Goal: Task Accomplishment & Management: Use online tool/utility

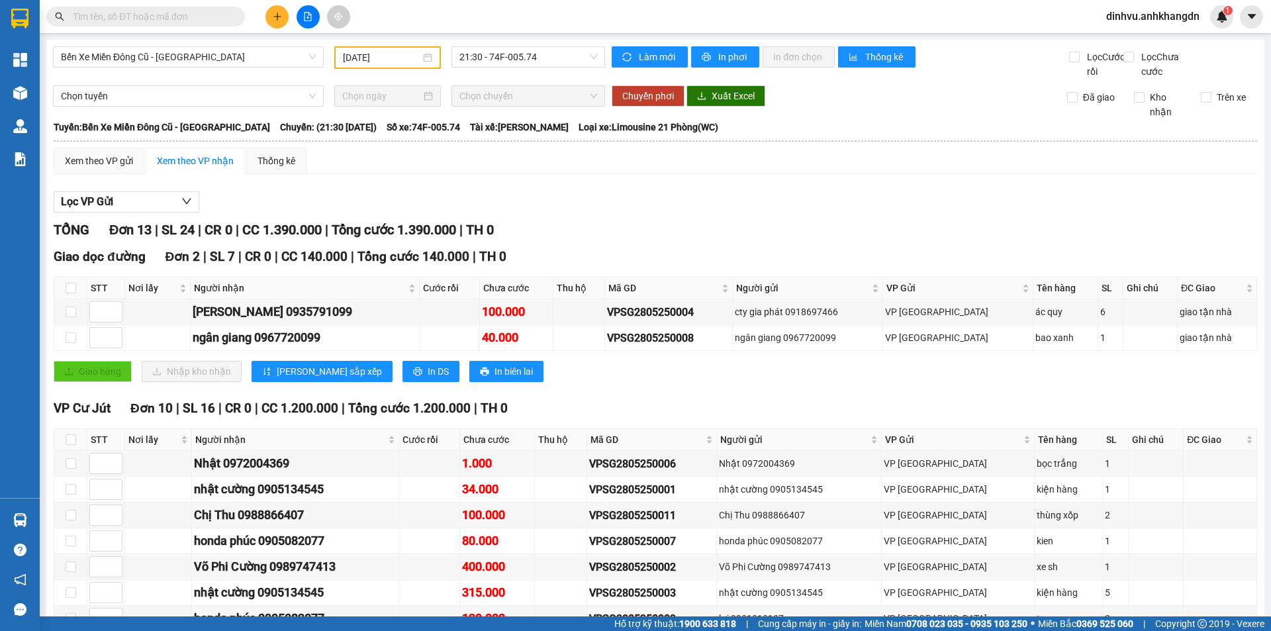
drag, startPoint x: 396, startPoint y: 64, endPoint x: 403, endPoint y: 58, distance: 9.4
click at [401, 60] on div "[DATE]" at bounding box center [387, 57] width 107 height 23
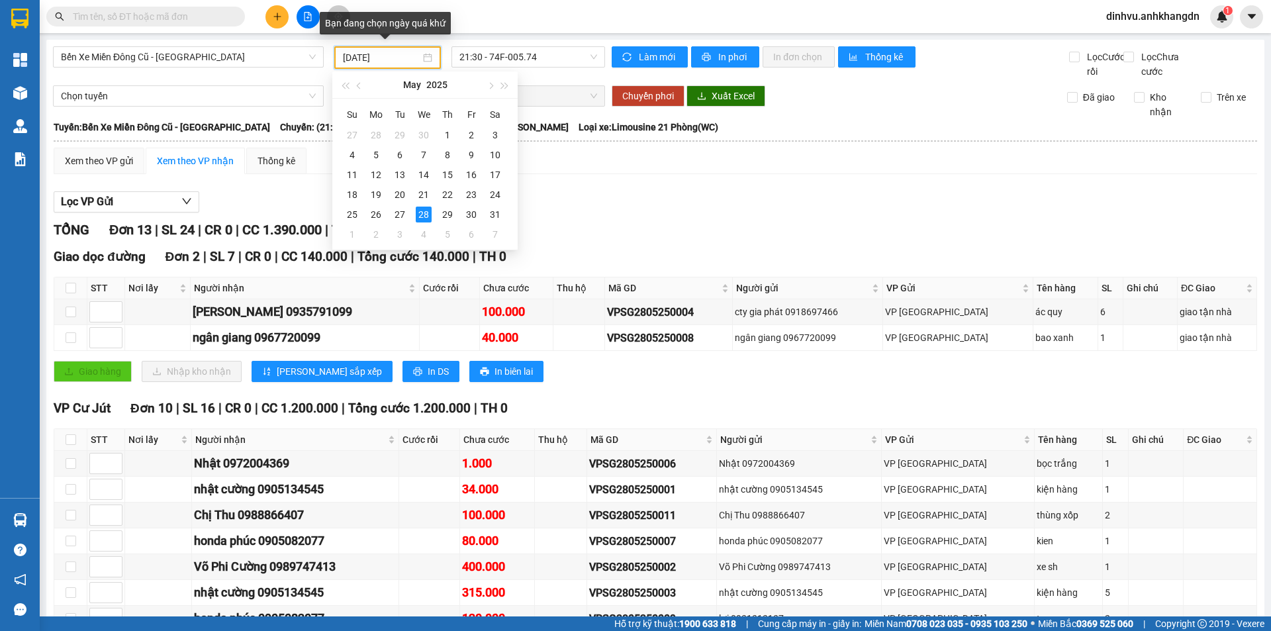
click at [403, 57] on input "[DATE]" at bounding box center [381, 57] width 77 height 15
click at [491, 85] on span "button" at bounding box center [489, 86] width 7 height 7
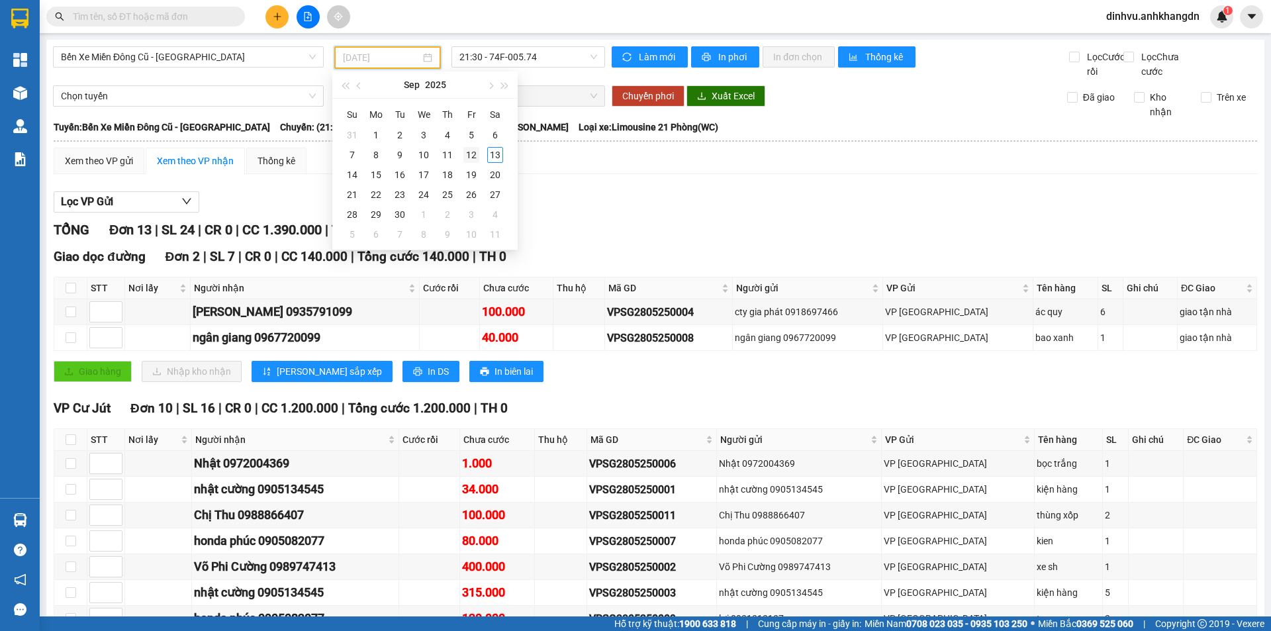
click at [475, 156] on div "12" at bounding box center [471, 155] width 16 height 16
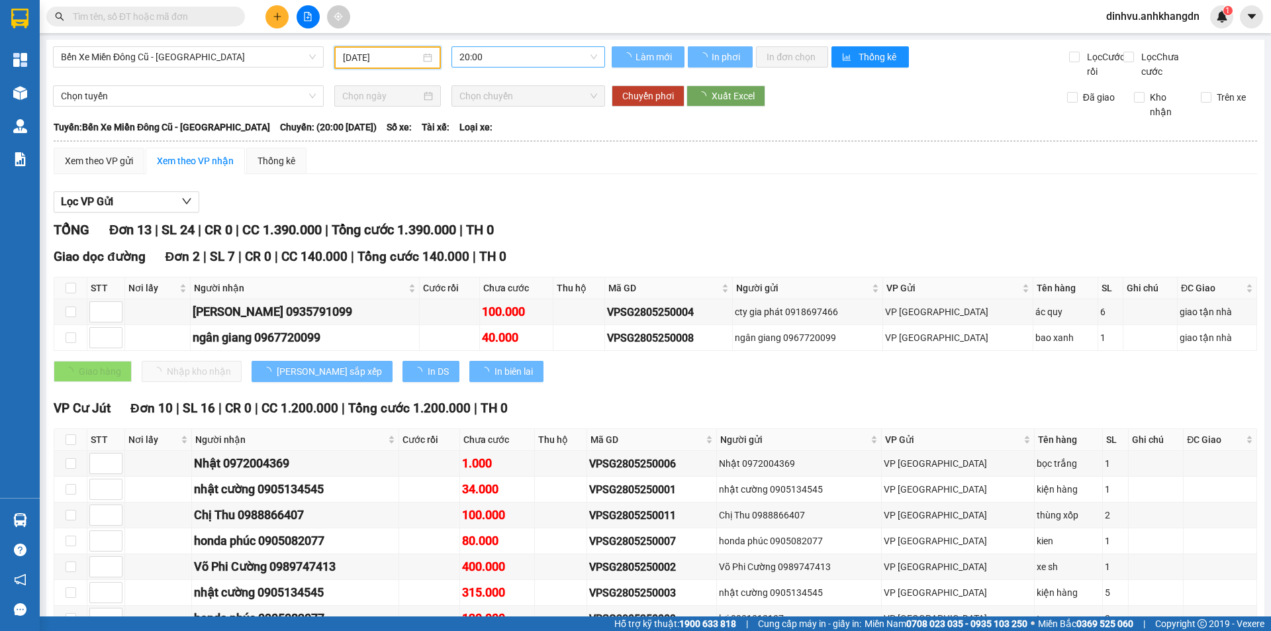
type input "[DATE]"
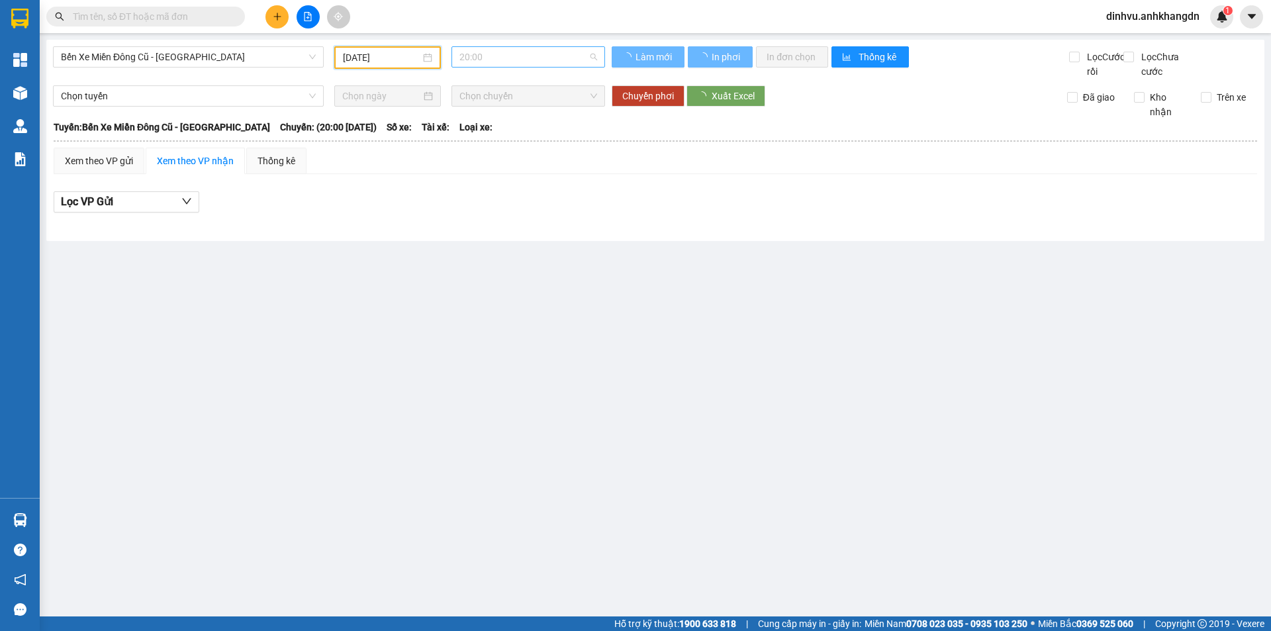
click at [584, 56] on span "20:00" at bounding box center [528, 57] width 138 height 20
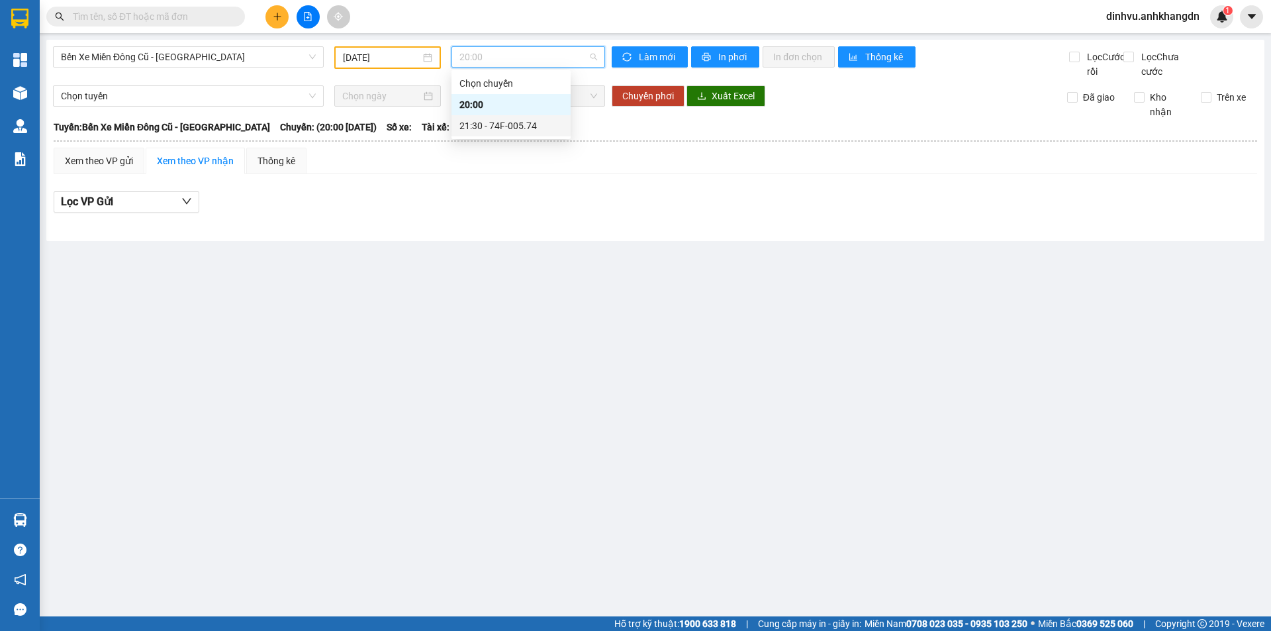
click at [520, 124] on div "21:30 - 74F-005.74" at bounding box center [510, 125] width 103 height 15
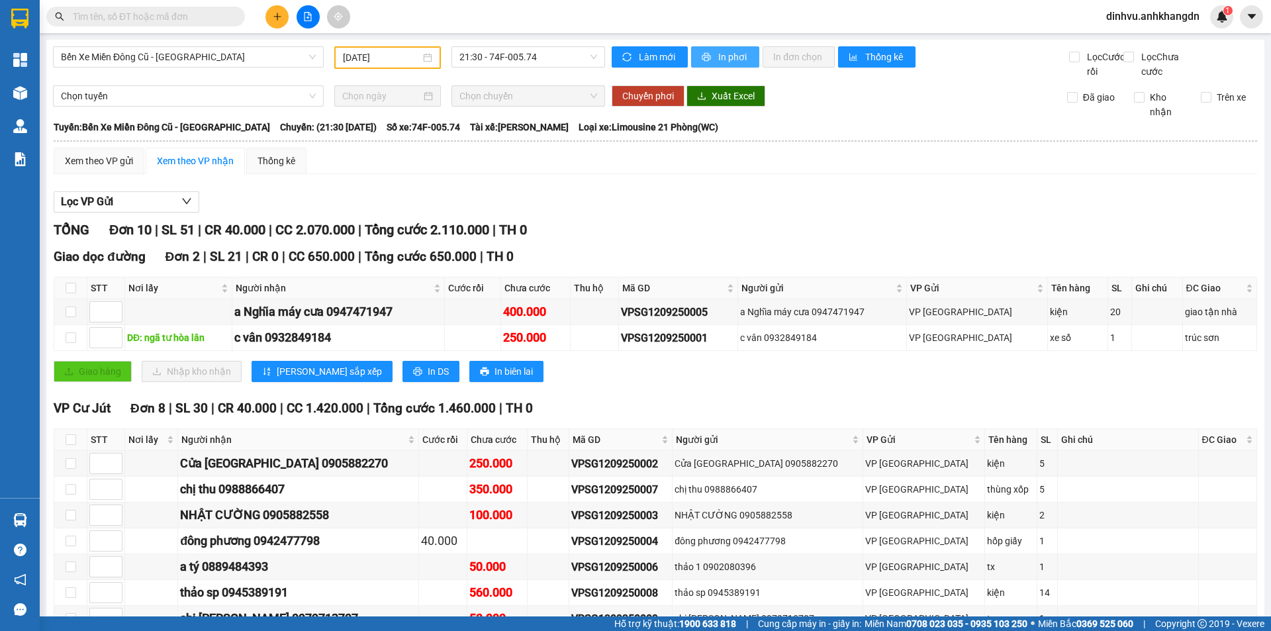
click at [735, 53] on span "In phơi" at bounding box center [733, 57] width 30 height 15
